Goal: Task Accomplishment & Management: Use online tool/utility

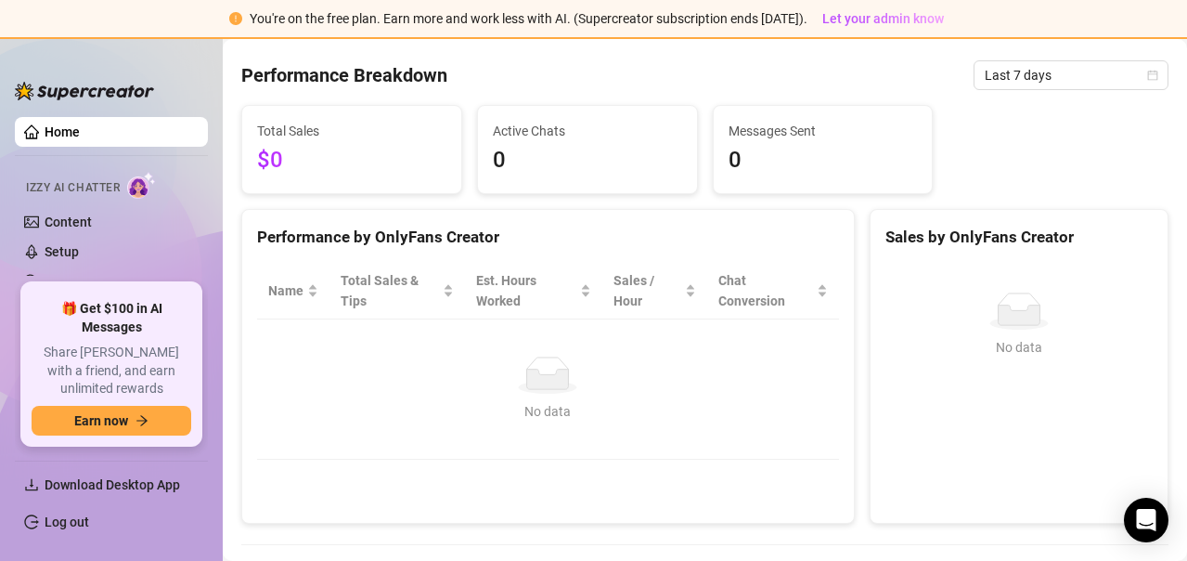
scroll to position [182, 0]
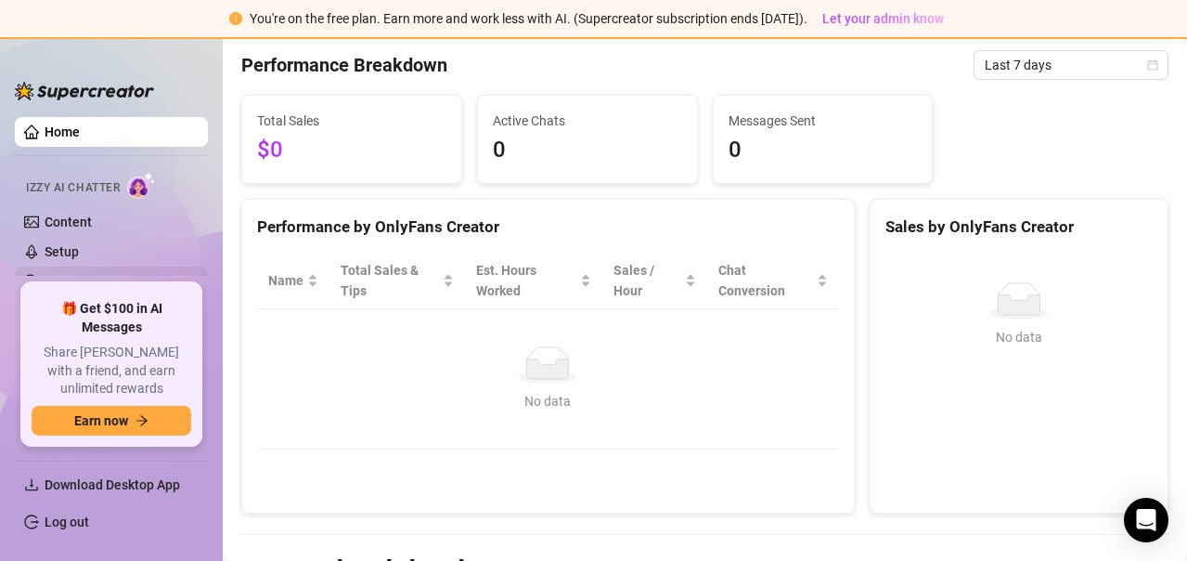
click at [131, 274] on link "Chat Monitoring" at bounding box center [93, 281] width 96 height 15
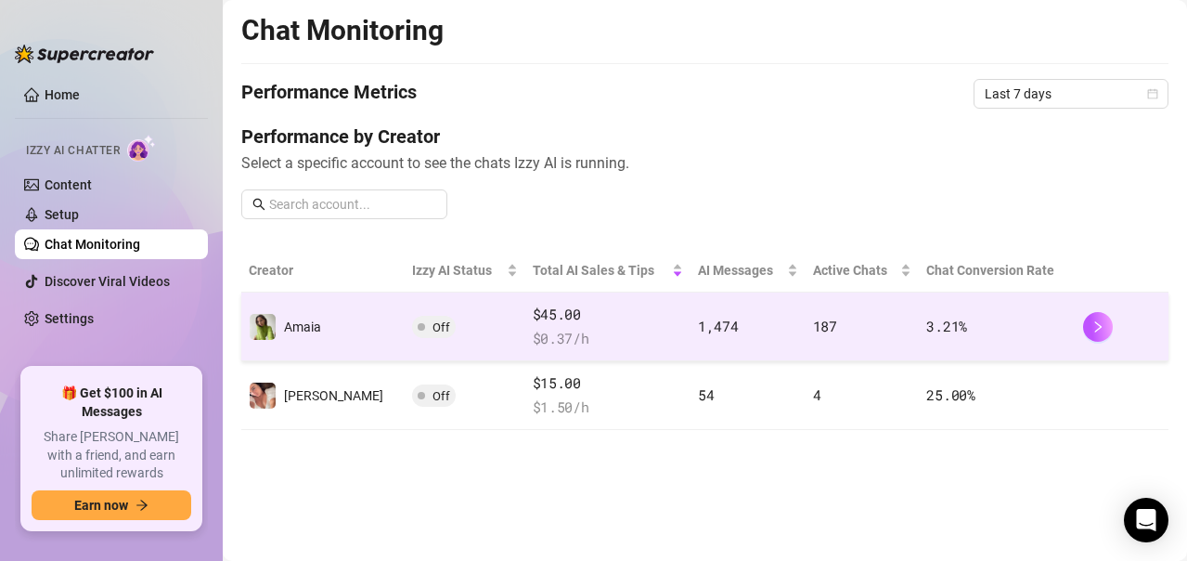
click at [421, 348] on td "Off" at bounding box center [465, 326] width 120 height 69
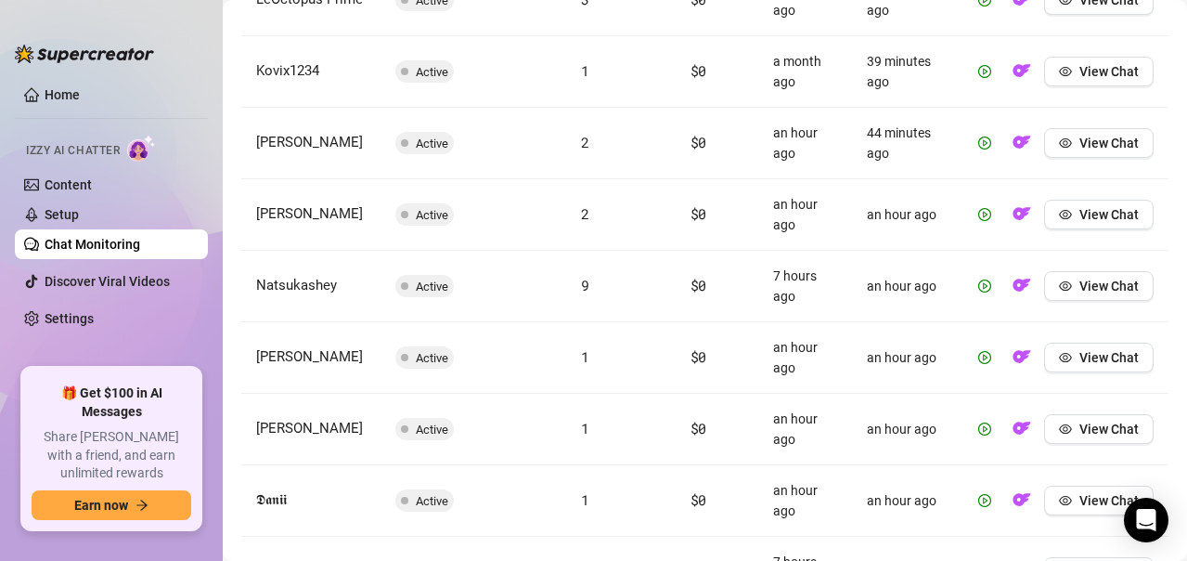
scroll to position [1032, 0]
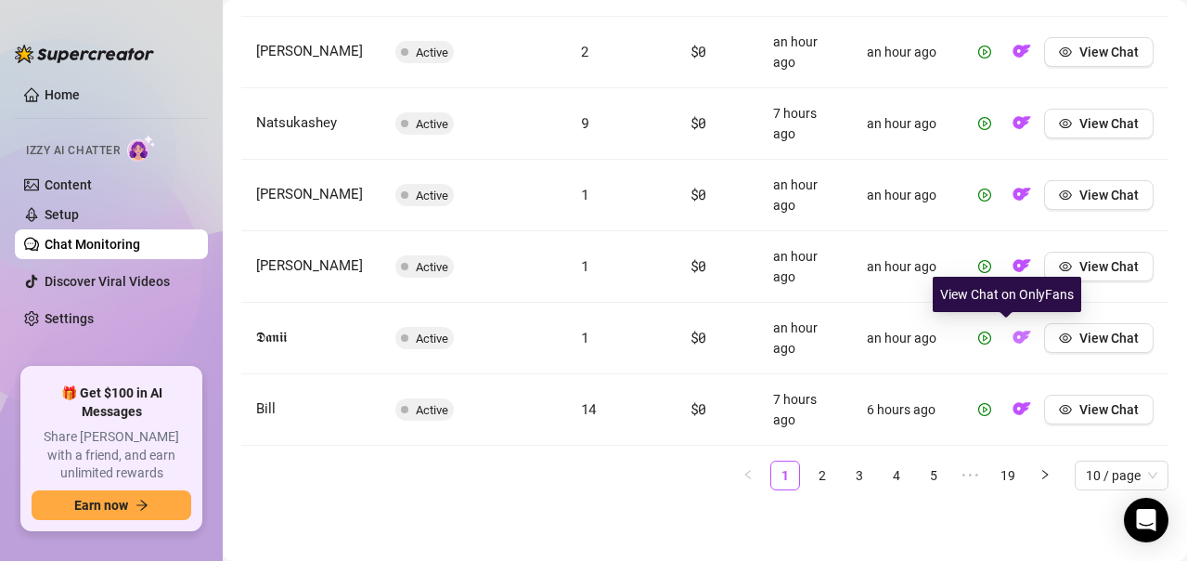
click at [1013, 341] on img "button" at bounding box center [1022, 337] width 19 height 19
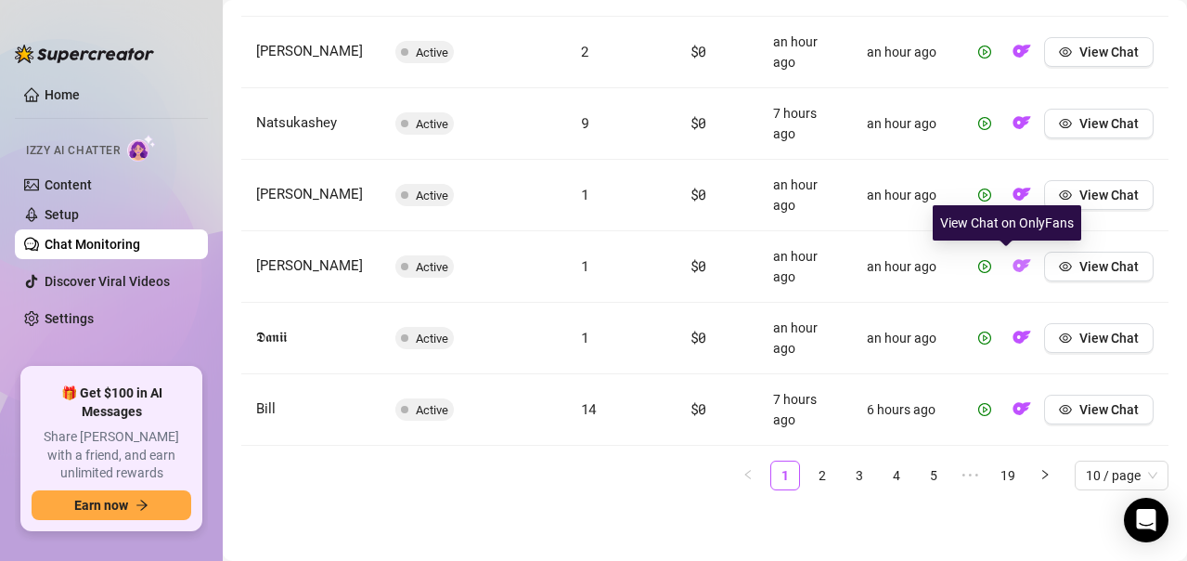
click at [1013, 263] on img "button" at bounding box center [1022, 265] width 19 height 19
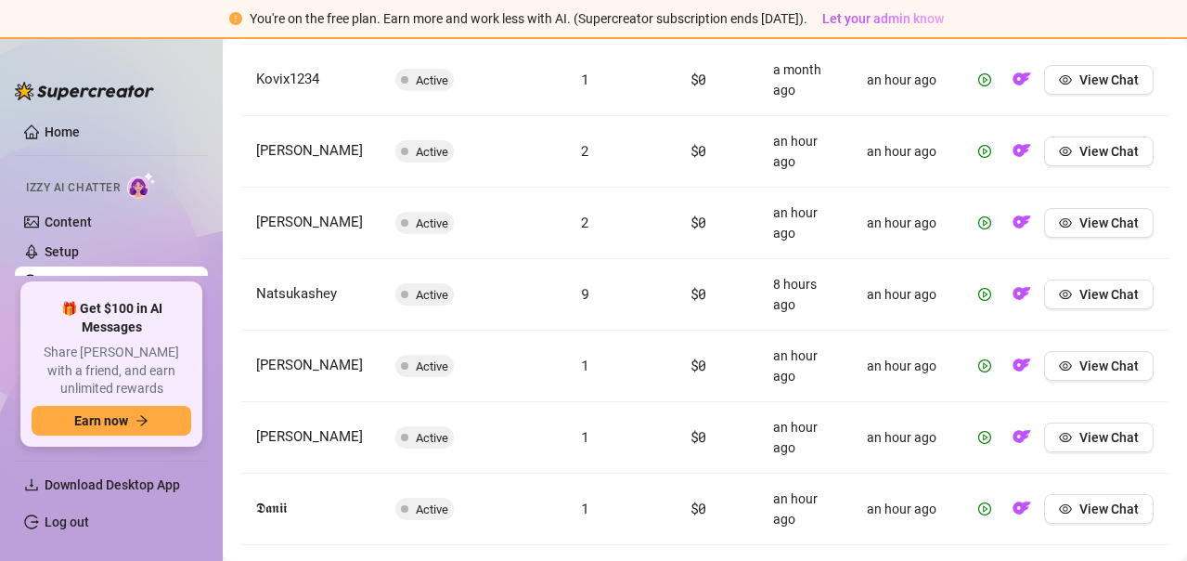
scroll to position [965, 0]
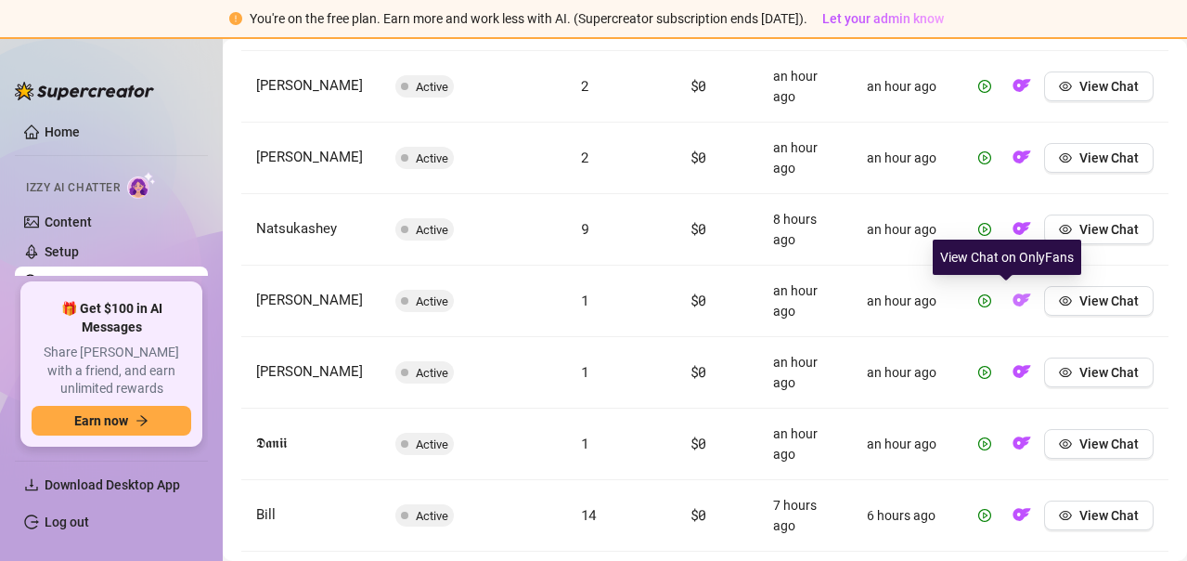
click at [1013, 300] on img "button" at bounding box center [1022, 300] width 19 height 19
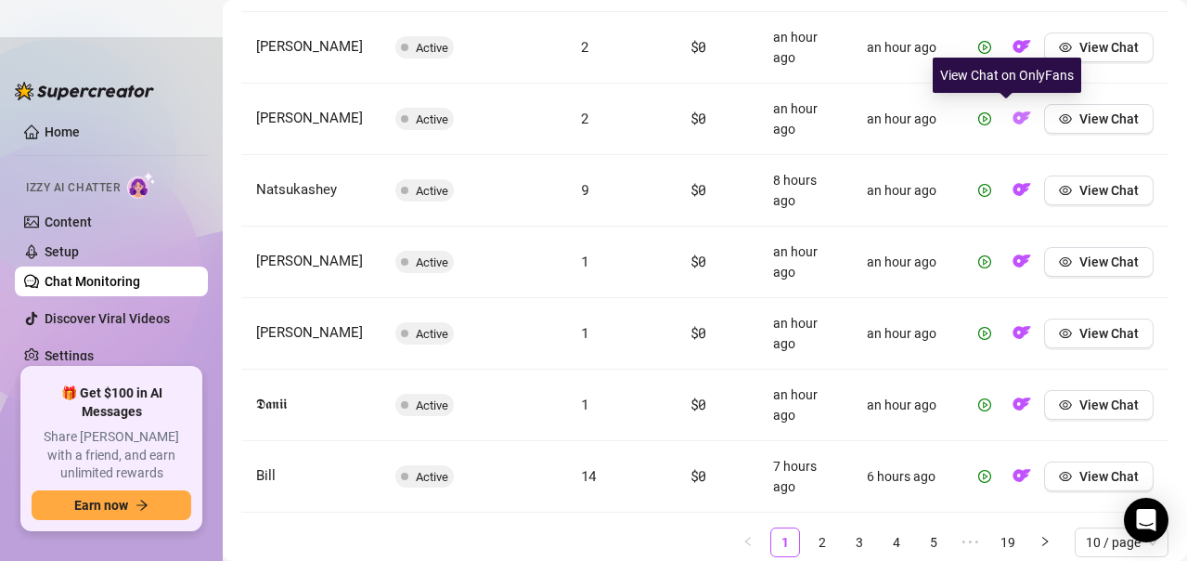
click at [1013, 121] on img "button" at bounding box center [1022, 118] width 19 height 19
click at [1013, 113] on img "button" at bounding box center [1022, 118] width 19 height 19
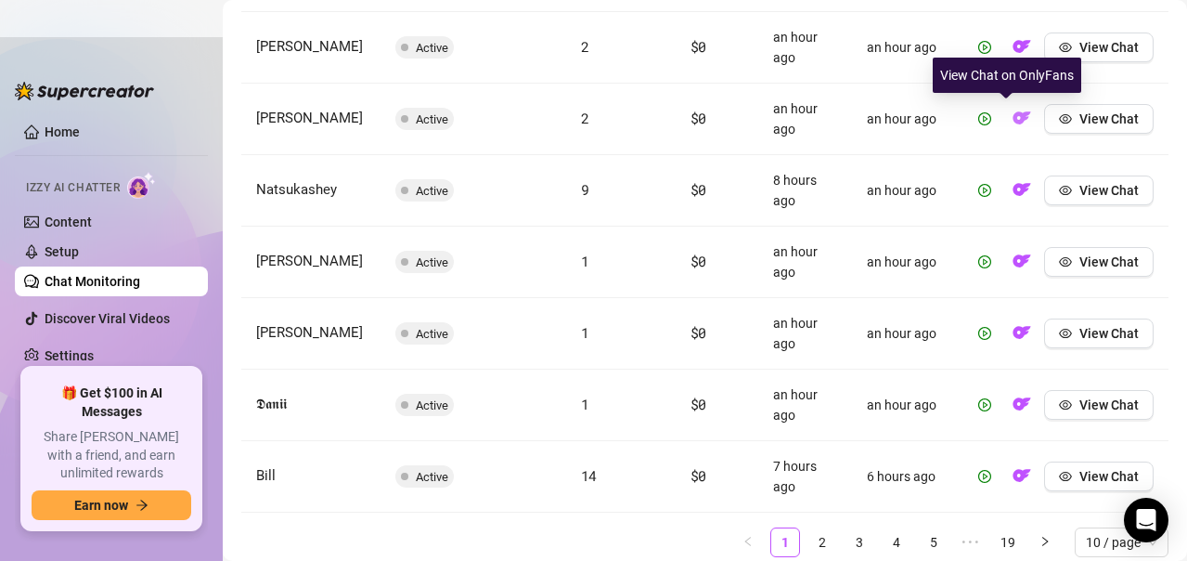
click at [1013, 113] on img "button" at bounding box center [1022, 118] width 19 height 19
click at [1013, 112] on img "button" at bounding box center [1022, 118] width 19 height 19
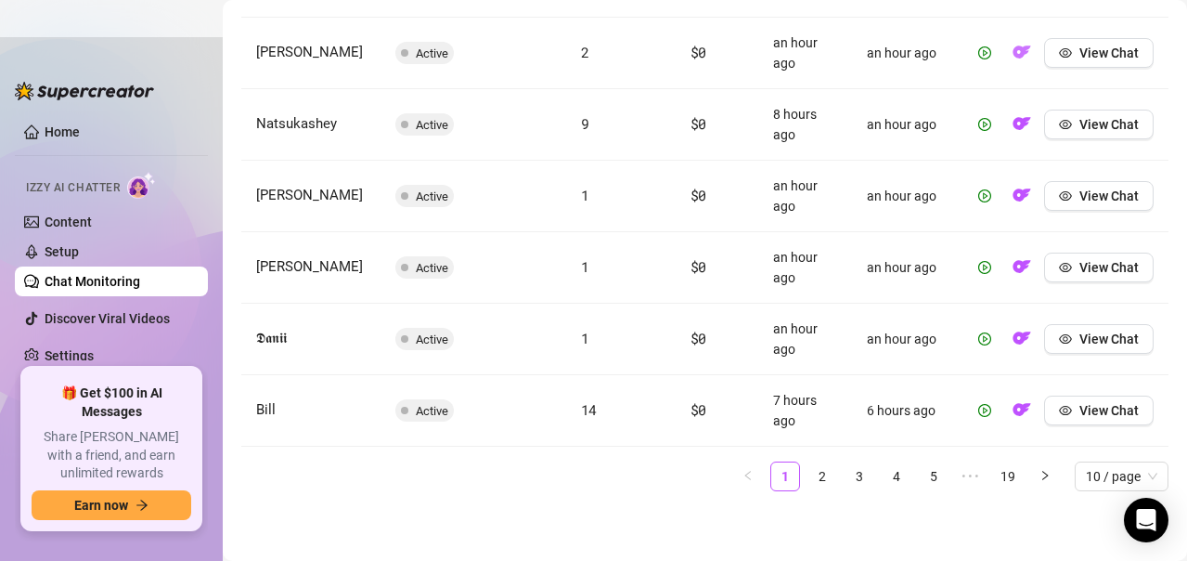
scroll to position [1032, 0]
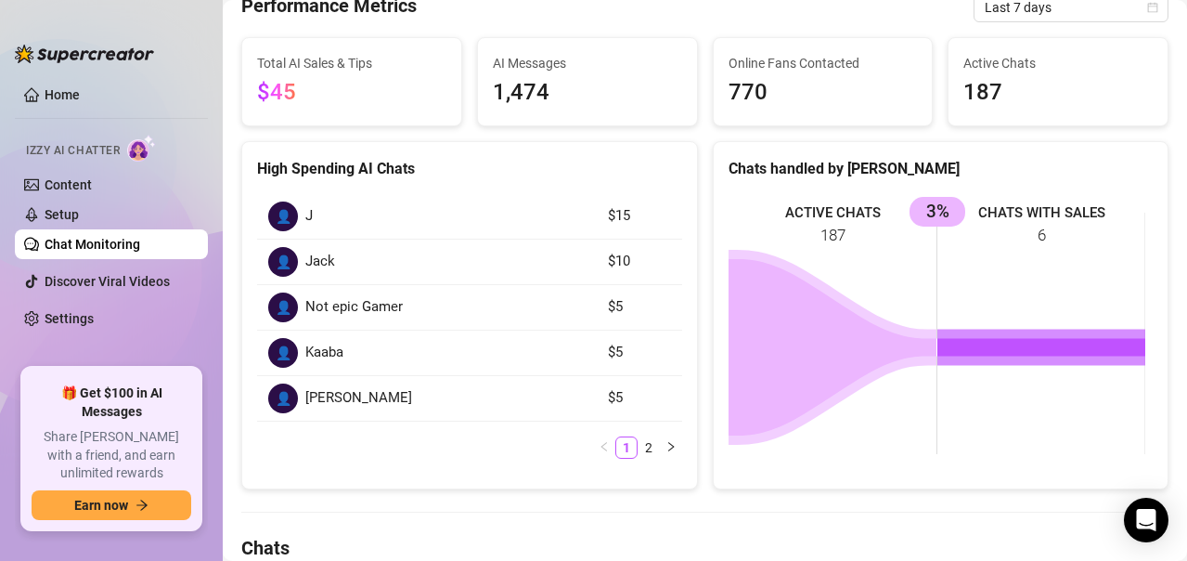
scroll to position [161, 0]
